Goal: Information Seeking & Learning: Learn about a topic

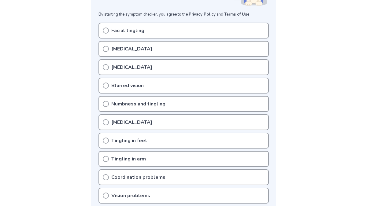
scroll to position [134, 0]
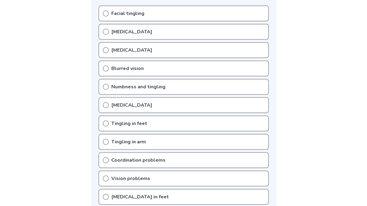
click at [105, 84] on icon at bounding box center [106, 87] width 6 height 6
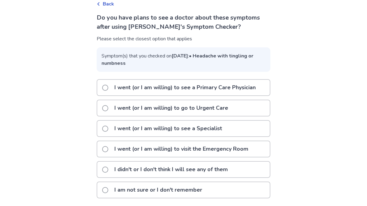
scroll to position [44, 0]
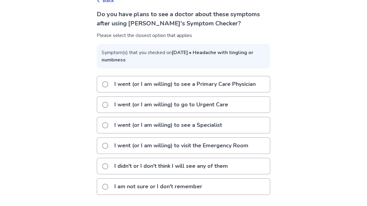
click at [108, 126] on span at bounding box center [105, 125] width 6 height 6
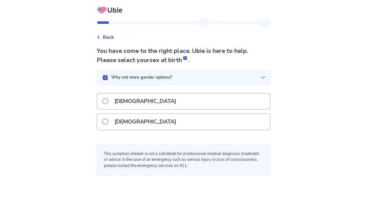
click at [107, 123] on span at bounding box center [105, 122] width 6 height 6
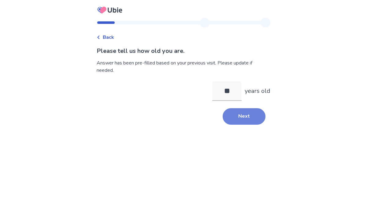
click at [239, 110] on button "Next" at bounding box center [244, 116] width 43 height 17
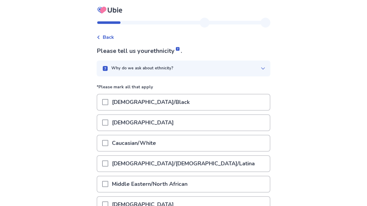
click at [108, 140] on span at bounding box center [105, 143] width 6 height 6
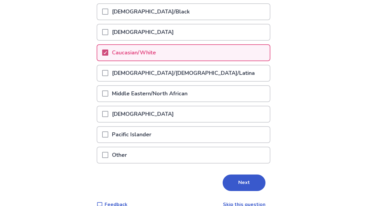
scroll to position [102, 0]
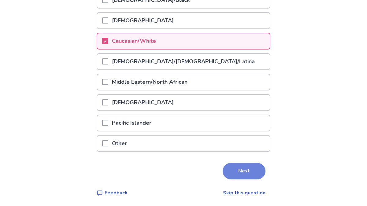
click at [237, 172] on button "Next" at bounding box center [244, 171] width 43 height 17
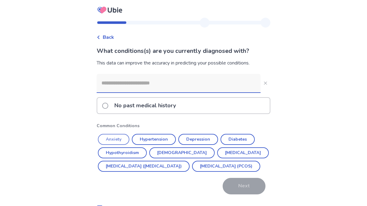
click at [118, 141] on button "Anxiety" at bounding box center [114, 139] width 32 height 11
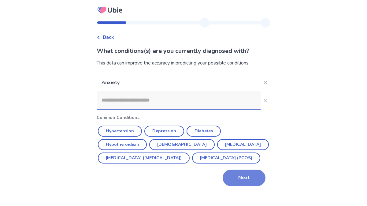
click at [234, 186] on button "Next" at bounding box center [244, 178] width 43 height 17
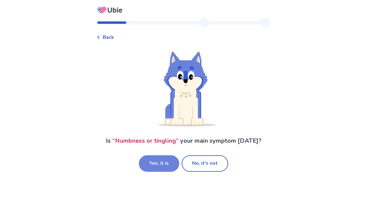
click at [170, 162] on button "Yes, it is" at bounding box center [159, 164] width 40 height 17
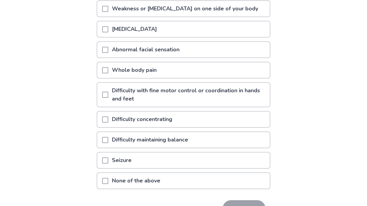
scroll to position [107, 0]
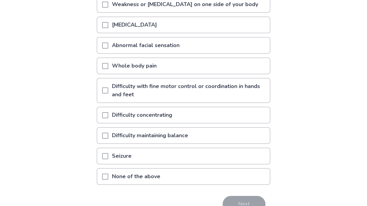
click at [107, 175] on span at bounding box center [105, 177] width 6 height 6
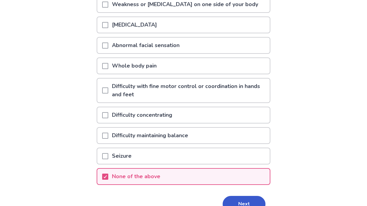
scroll to position [140, 0]
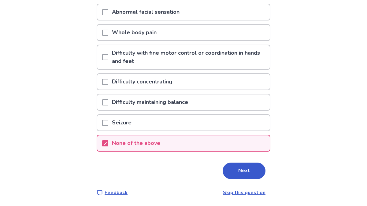
click at [240, 177] on button "Next" at bounding box center [244, 171] width 43 height 17
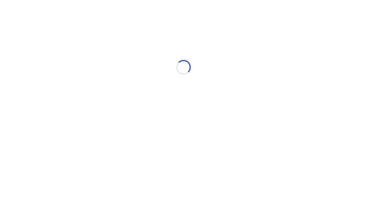
scroll to position [0, 0]
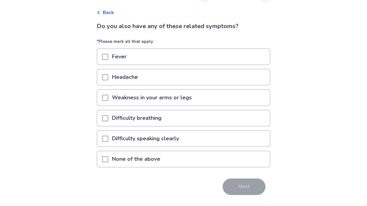
scroll to position [25, 0]
click at [106, 78] on span at bounding box center [105, 77] width 6 height 6
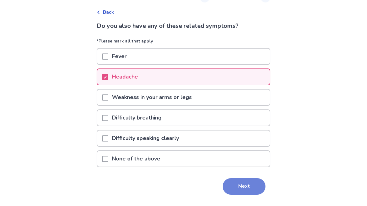
click at [239, 186] on button "Next" at bounding box center [244, 186] width 43 height 17
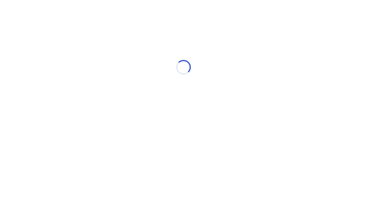
select select "*"
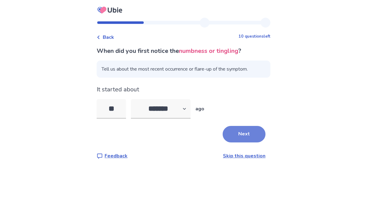
type input "**"
click at [245, 130] on button "Next" at bounding box center [244, 134] width 43 height 17
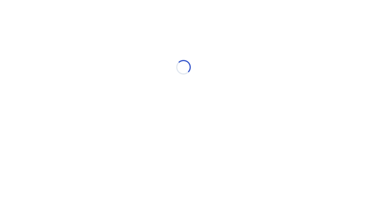
select select "*"
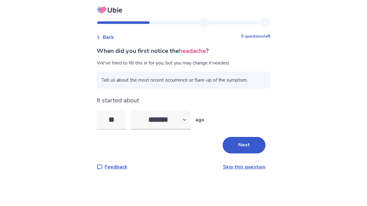
drag, startPoint x: 122, startPoint y: 121, endPoint x: 108, endPoint y: 121, distance: 13.8
click at [108, 121] on input "**" at bounding box center [111, 120] width 29 height 20
type input "**"
click at [240, 142] on button "Next" at bounding box center [244, 145] width 43 height 17
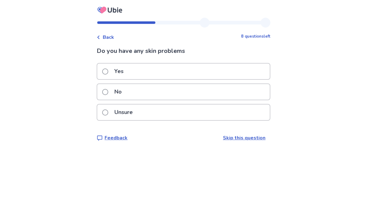
click at [108, 90] on span at bounding box center [105, 92] width 6 height 6
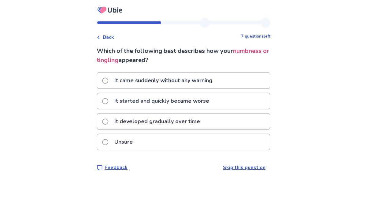
click at [108, 82] on span at bounding box center [105, 81] width 6 height 6
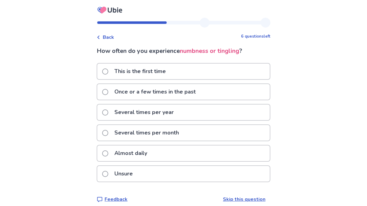
click at [108, 153] on span at bounding box center [105, 154] width 6 height 6
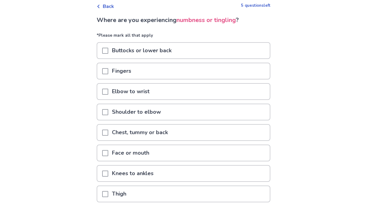
scroll to position [31, 0]
click at [108, 111] on span at bounding box center [105, 112] width 6 height 6
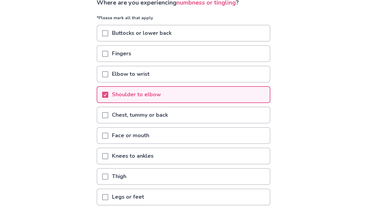
scroll to position [54, 0]
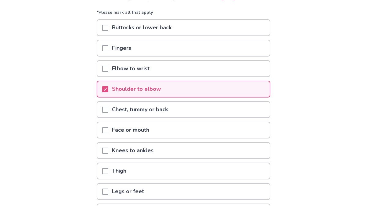
click at [108, 130] on span at bounding box center [105, 130] width 6 height 6
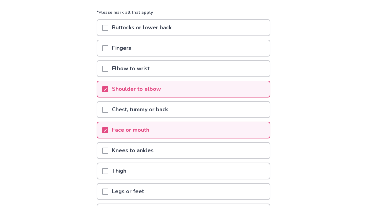
click at [108, 151] on span at bounding box center [105, 151] width 6 height 6
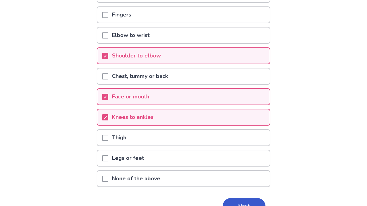
scroll to position [101, 0]
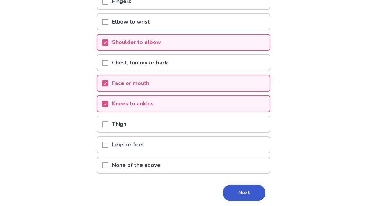
click at [108, 143] on span at bounding box center [105, 145] width 6 height 6
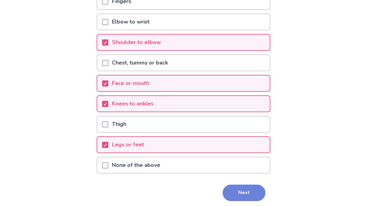
click at [240, 191] on button "Next" at bounding box center [244, 193] width 43 height 17
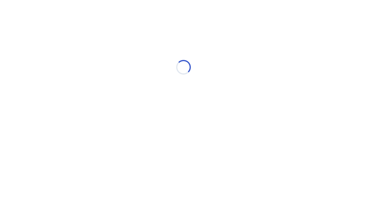
scroll to position [0, 0]
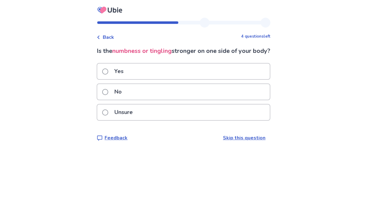
click at [106, 100] on label "No" at bounding box center [113, 92] width 23 height 16
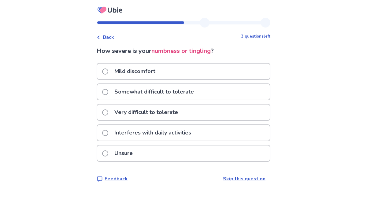
click at [108, 66] on label "Mild discomfort" at bounding box center [130, 72] width 57 height 16
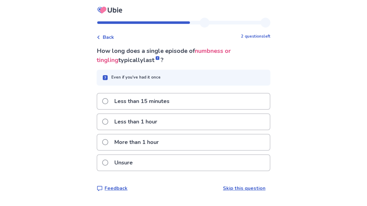
click at [108, 103] on span at bounding box center [105, 101] width 6 height 6
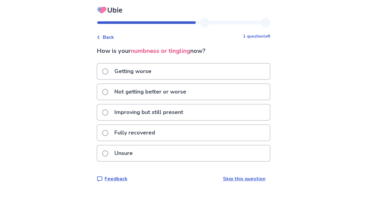
click at [108, 92] on span at bounding box center [105, 92] width 6 height 6
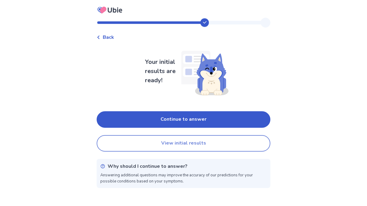
click at [182, 141] on button "View initial results" at bounding box center [184, 143] width 174 height 17
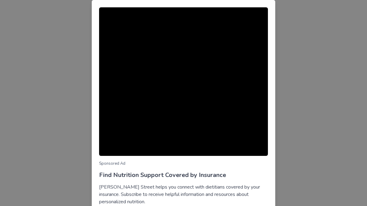
scroll to position [48, 0]
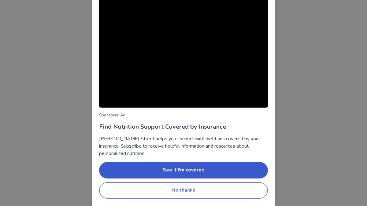
click at [178, 196] on button "No thanks" at bounding box center [183, 190] width 169 height 17
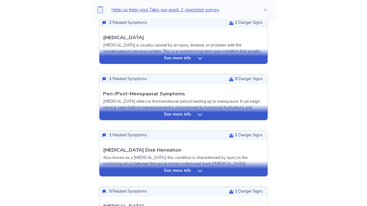
scroll to position [235, 0]
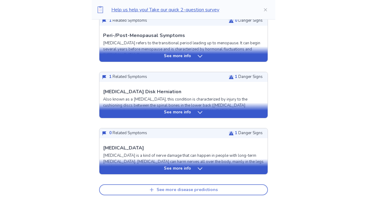
click at [181, 191] on div "See more disease predictions" at bounding box center [187, 190] width 61 height 5
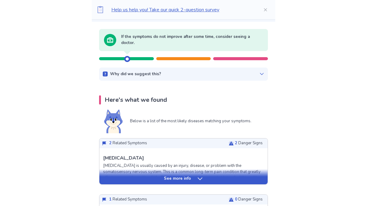
scroll to position [0, 0]
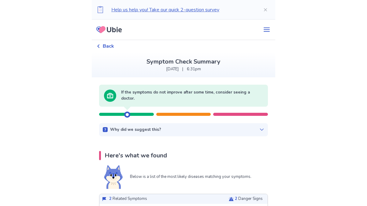
click at [109, 46] on span "Back" at bounding box center [108, 46] width 11 height 7
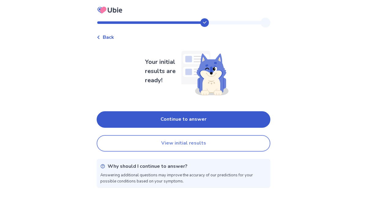
click at [169, 146] on button "View initial results" at bounding box center [184, 143] width 174 height 17
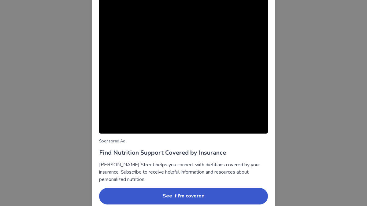
scroll to position [48, 0]
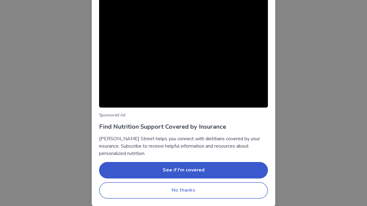
click at [166, 190] on button "No thanks" at bounding box center [183, 190] width 169 height 17
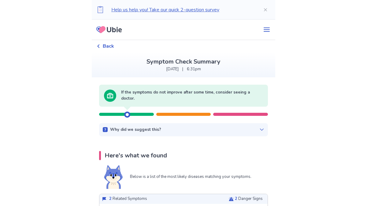
click at [110, 44] on span "Back" at bounding box center [108, 46] width 11 height 7
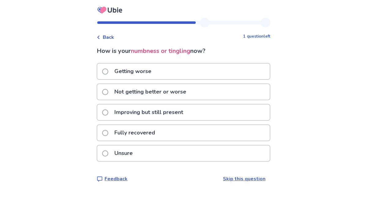
click at [108, 90] on span at bounding box center [105, 92] width 6 height 6
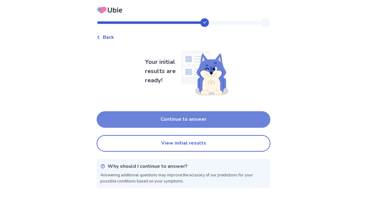
click at [189, 120] on button "Continue to answer" at bounding box center [184, 119] width 174 height 17
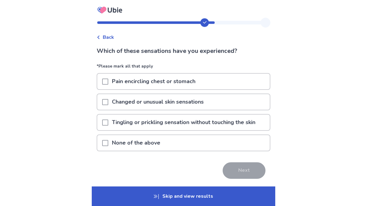
click at [108, 143] on span at bounding box center [105, 143] width 6 height 6
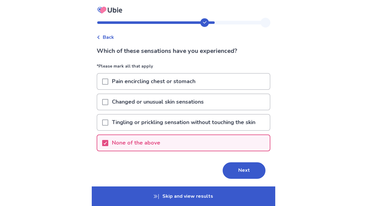
click at [108, 121] on span at bounding box center [105, 123] width 6 height 6
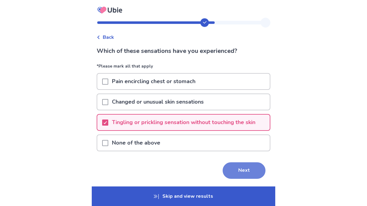
click at [238, 168] on button "Next" at bounding box center [244, 171] width 43 height 17
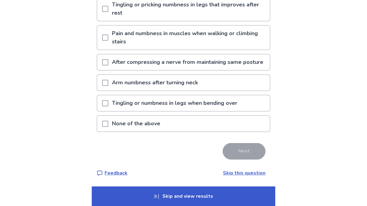
scroll to position [85, 0]
click at [108, 121] on span at bounding box center [105, 124] width 6 height 6
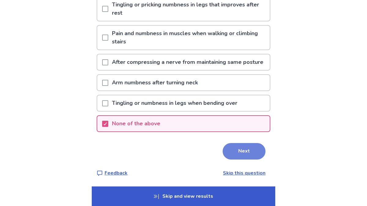
click at [246, 155] on button "Next" at bounding box center [244, 151] width 43 height 17
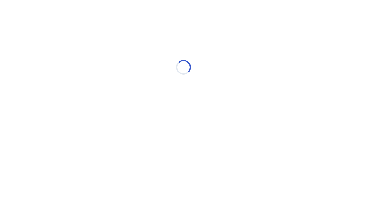
scroll to position [0, 0]
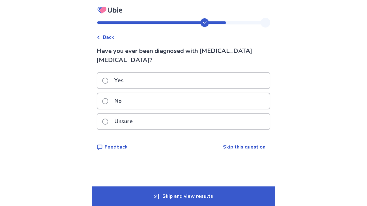
click at [108, 98] on span at bounding box center [105, 101] width 6 height 6
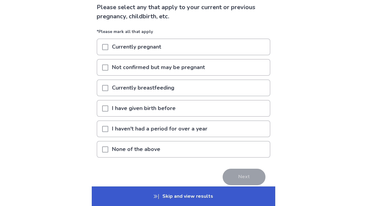
scroll to position [45, 0]
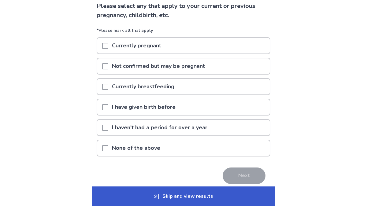
click at [107, 125] on span at bounding box center [105, 128] width 6 height 6
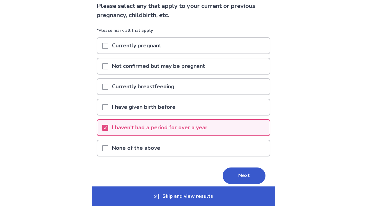
click at [106, 111] on div at bounding box center [105, 107] width 6 height 16
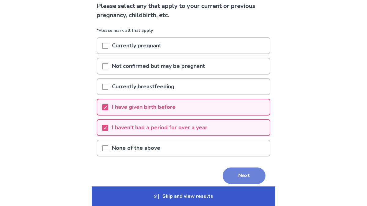
click at [235, 172] on button "Next" at bounding box center [244, 176] width 43 height 17
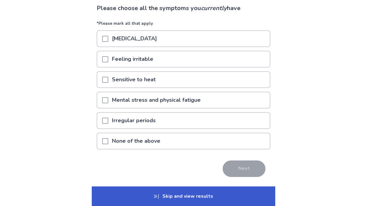
scroll to position [43, 0]
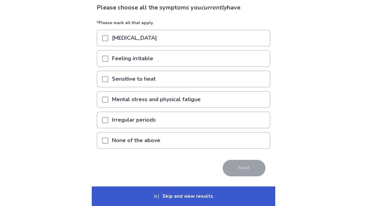
click at [107, 39] on span at bounding box center [105, 38] width 6 height 6
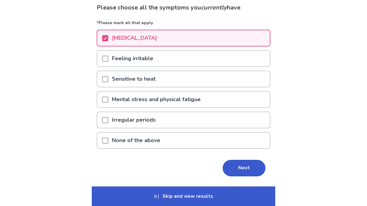
click at [107, 61] on span at bounding box center [105, 59] width 6 height 6
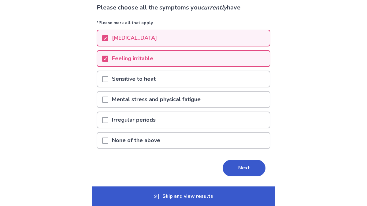
click at [108, 97] on span at bounding box center [105, 100] width 6 height 6
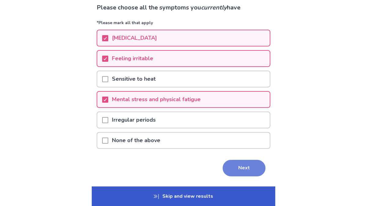
click at [235, 167] on button "Next" at bounding box center [244, 168] width 43 height 17
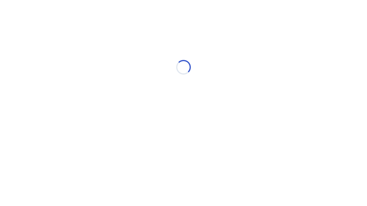
scroll to position [0, 0]
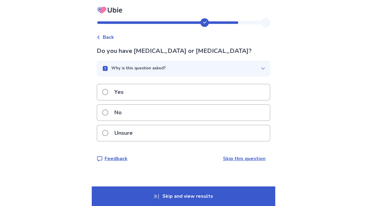
click at [108, 110] on span at bounding box center [105, 113] width 6 height 6
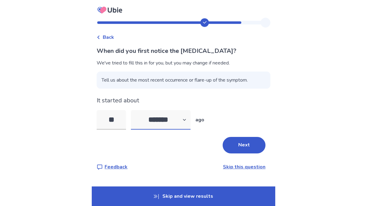
click at [190, 122] on select "******* ****** ******* ******** *******" at bounding box center [161, 120] width 60 height 20
select select "*"
drag, startPoint x: 120, startPoint y: 119, endPoint x: 95, endPoint y: 118, distance: 25.1
click at [95, 118] on div "Back When did you first notice the hot flashes? We've tried to fill this in for…" at bounding box center [183, 103] width 367 height 206
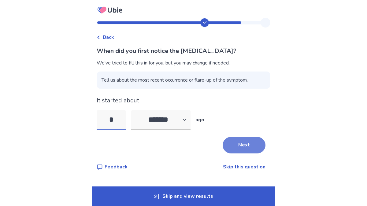
type input "*"
click at [225, 141] on button "Next" at bounding box center [244, 145] width 43 height 17
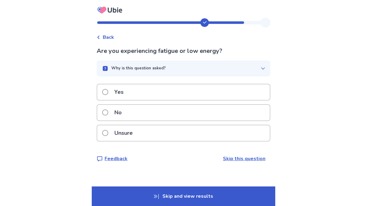
click at [111, 89] on label "Yes" at bounding box center [114, 92] width 25 height 16
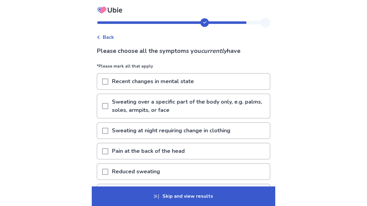
click at [108, 82] on span at bounding box center [105, 82] width 6 height 6
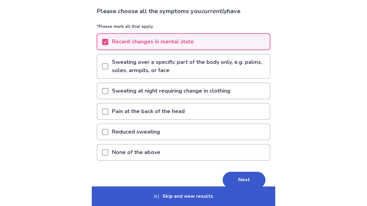
scroll to position [69, 0]
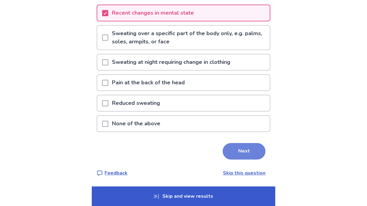
click at [234, 153] on button "Next" at bounding box center [244, 151] width 43 height 17
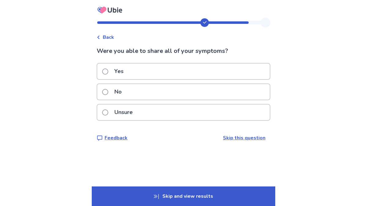
click at [108, 70] on span at bounding box center [105, 72] width 6 height 6
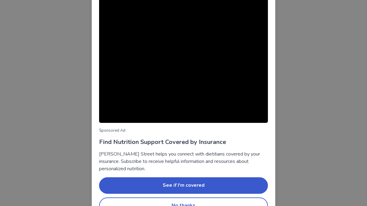
scroll to position [48, 0]
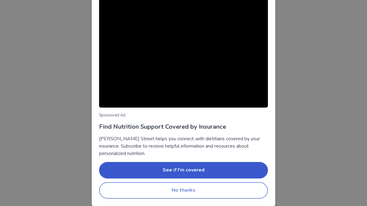
click at [189, 189] on button "No thanks" at bounding box center [183, 190] width 169 height 17
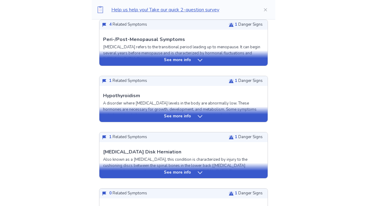
scroll to position [163, 0]
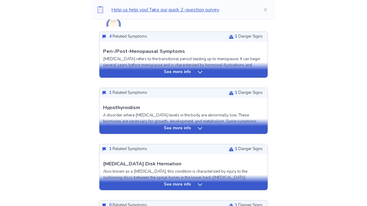
click at [174, 72] on p "See more info" at bounding box center [177, 72] width 27 height 6
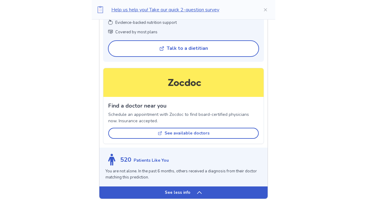
scroll to position [542, 0]
